Goal: Task Accomplishment & Management: Complete application form

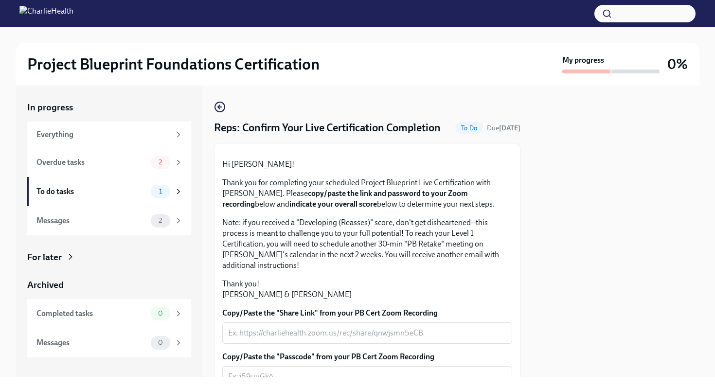
scroll to position [67, 0]
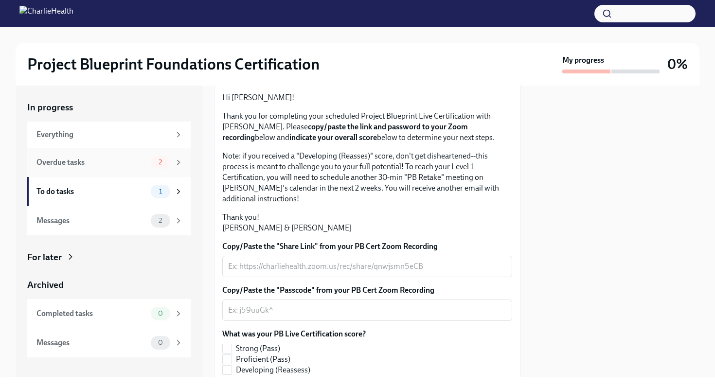
click at [145, 165] on div "Overdue tasks" at bounding box center [91, 162] width 110 height 11
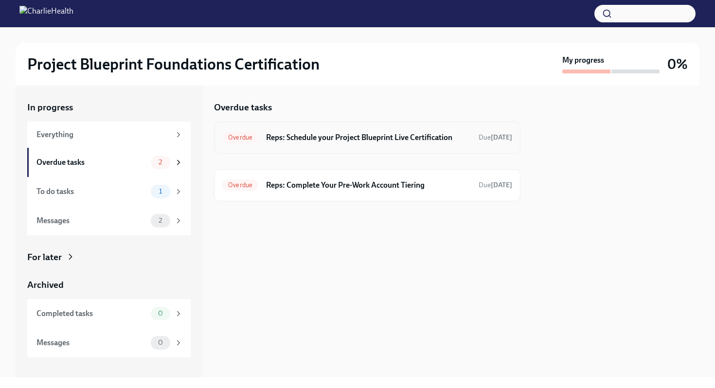
click at [404, 140] on h6 "Reps: Schedule your Project Blueprint Live Certification" at bounding box center [368, 137] width 205 height 11
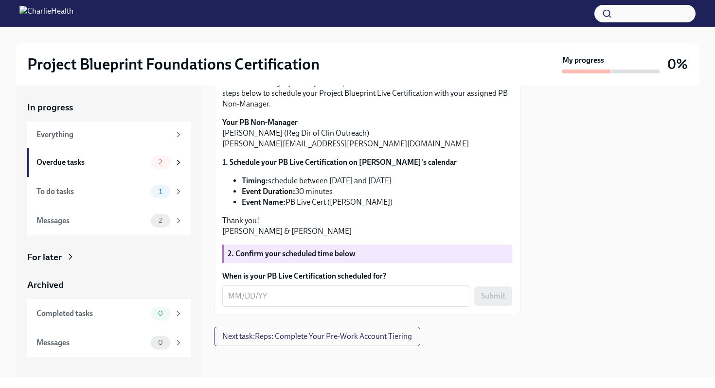
scroll to position [183, 0]
click at [362, 294] on textarea "When is your PB Live Certification scheduled for?" at bounding box center [346, 296] width 236 height 12
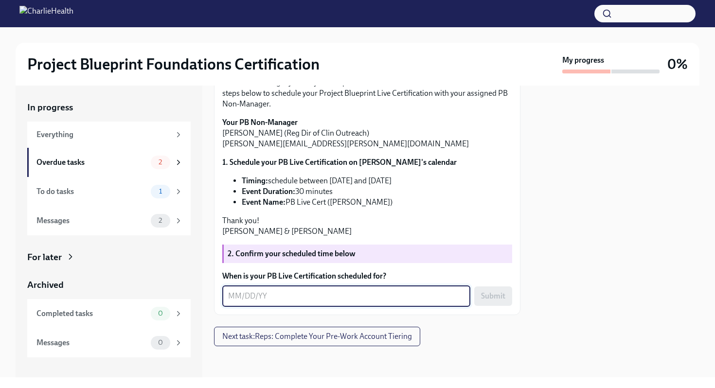
scroll to position [47, 0]
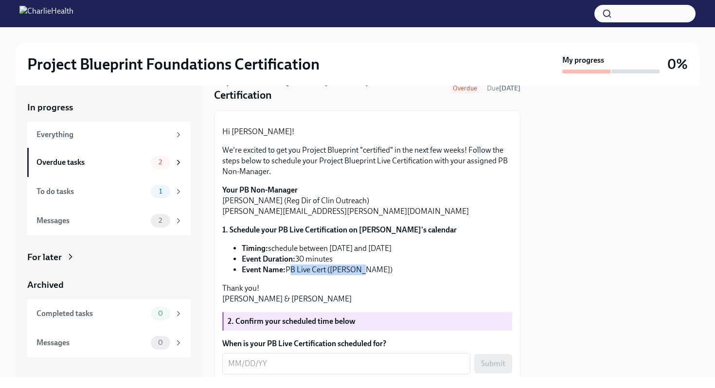
drag, startPoint x: 363, startPoint y: 341, endPoint x: 287, endPoint y: 342, distance: 76.9
click at [287, 275] on li "Event Name: PB Live Cert ([PERSON_NAME])" at bounding box center [377, 270] width 270 height 11
copy li "PB Live Cert ([PERSON_NAME])"
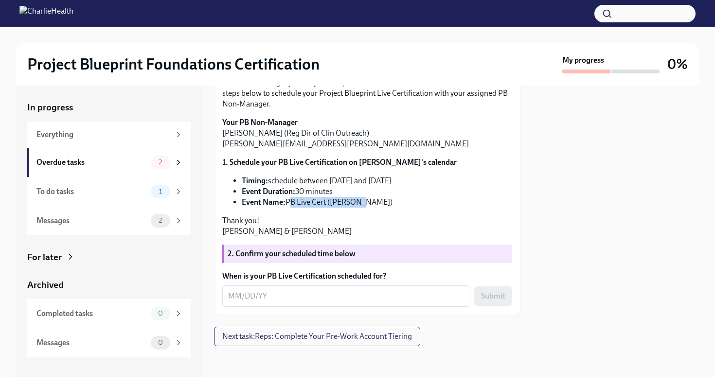
scroll to position [183, 0]
click at [298, 298] on textarea "When is your PB Live Certification scheduled for?" at bounding box center [346, 296] width 236 height 12
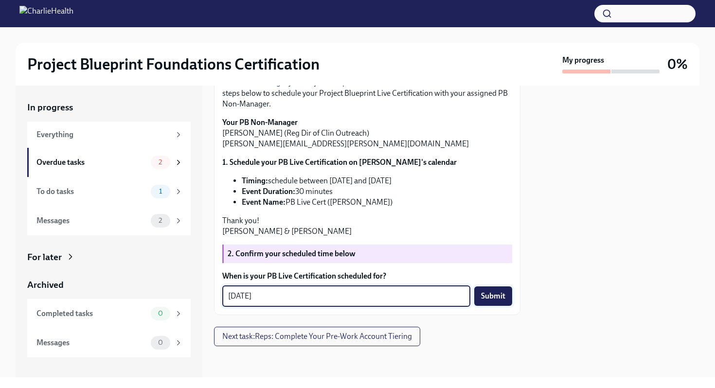
type textarea "[DATE]"
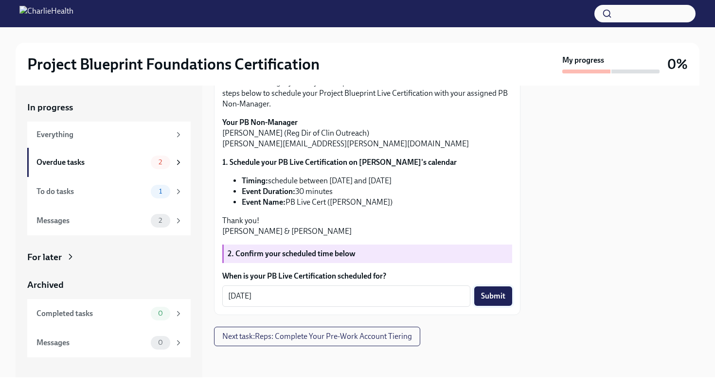
click at [483, 291] on button "Submit" at bounding box center [493, 296] width 38 height 19
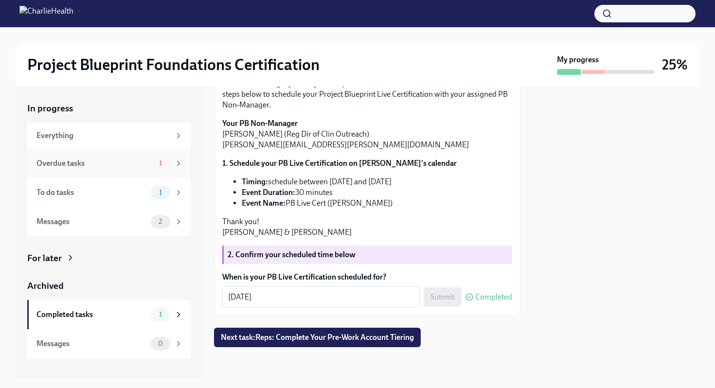
click at [172, 168] on div "1" at bounding box center [167, 164] width 32 height 14
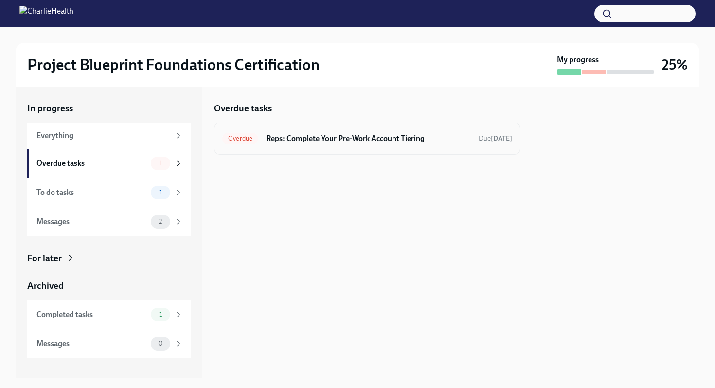
click at [319, 143] on h6 "Reps: Complete Your Pre-Work Account Tiering" at bounding box center [368, 138] width 205 height 11
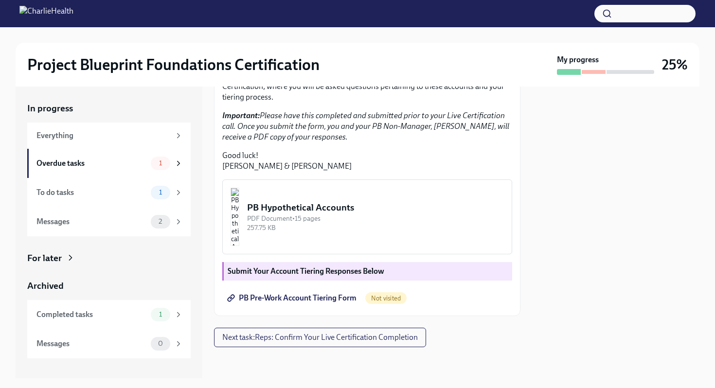
scroll to position [260, 0]
click at [126, 195] on div "To do tasks" at bounding box center [91, 192] width 110 height 11
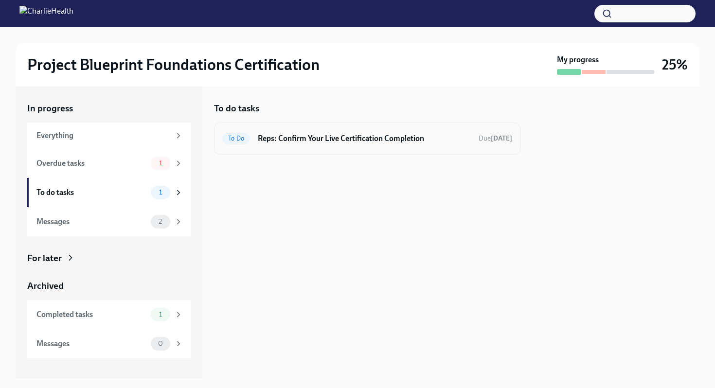
click at [361, 144] on div "To Do Reps: Confirm Your Live Certification Completion Due [DATE]" at bounding box center [367, 139] width 290 height 16
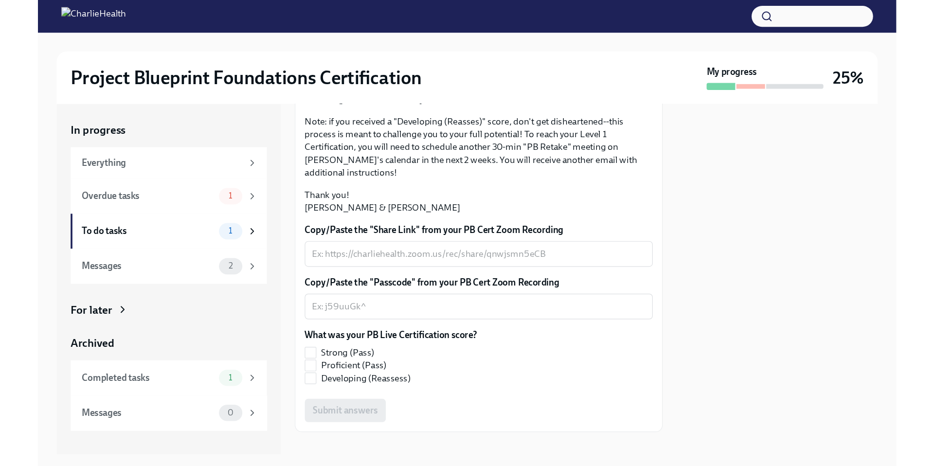
scroll to position [218, 0]
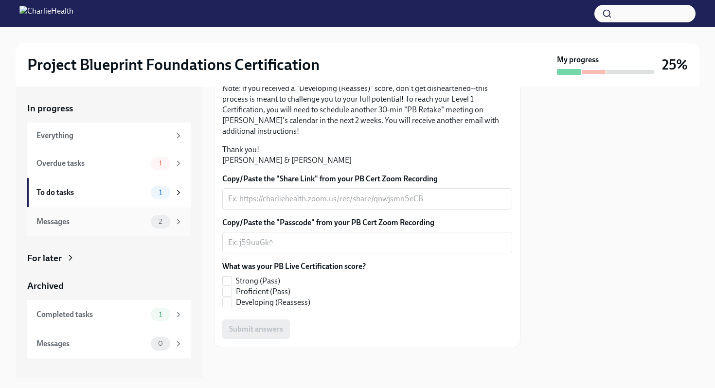
click at [100, 212] on div "Messages 2" at bounding box center [108, 221] width 163 height 29
